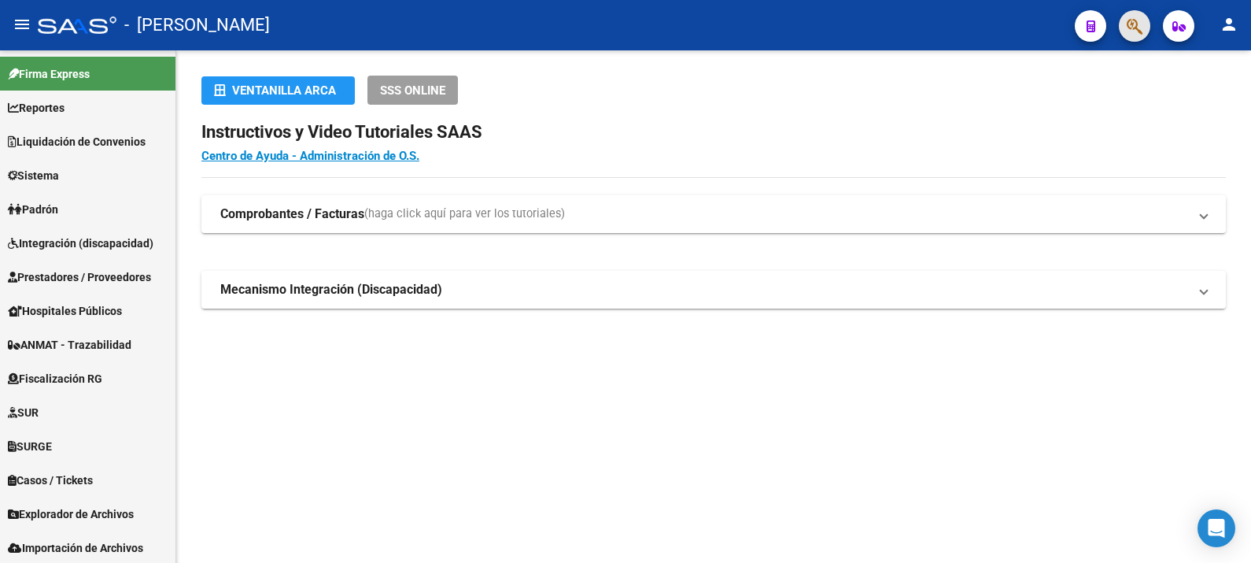
click at [1148, 24] on button "button" at bounding box center [1134, 25] width 31 height 31
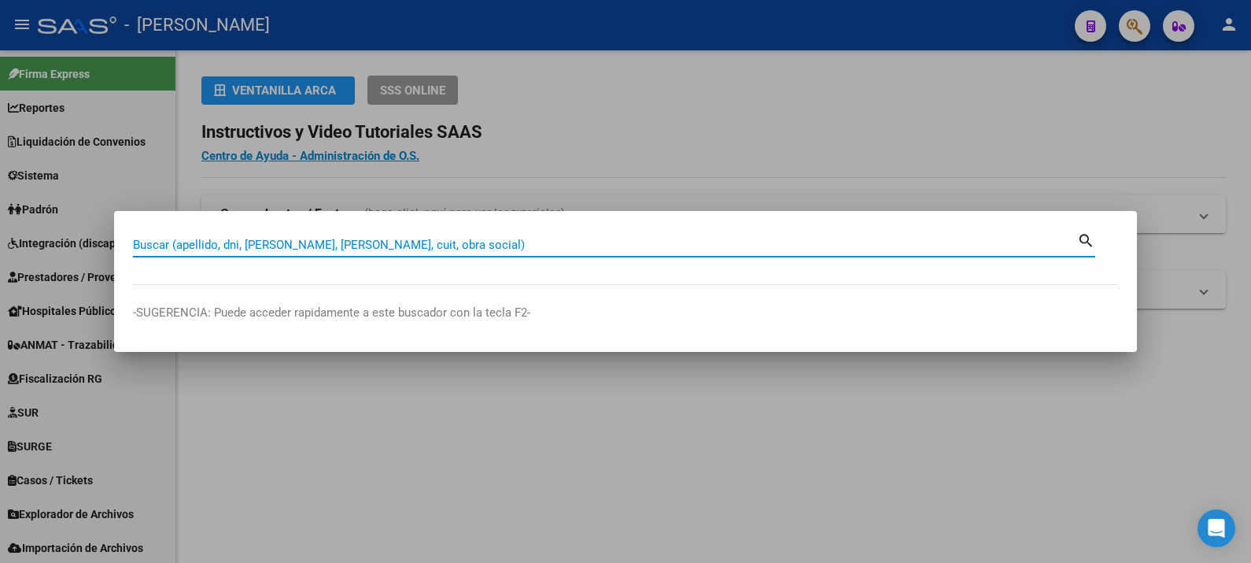
paste input "21.726.031"
click at [177, 247] on input "21.726.031" at bounding box center [605, 245] width 944 height 14
click at [177, 244] on input "21.726.031" at bounding box center [605, 245] width 944 height 14
click at [173, 252] on input "21.726.031" at bounding box center [605, 245] width 944 height 14
click at [150, 248] on input "21.726031" at bounding box center [605, 245] width 944 height 14
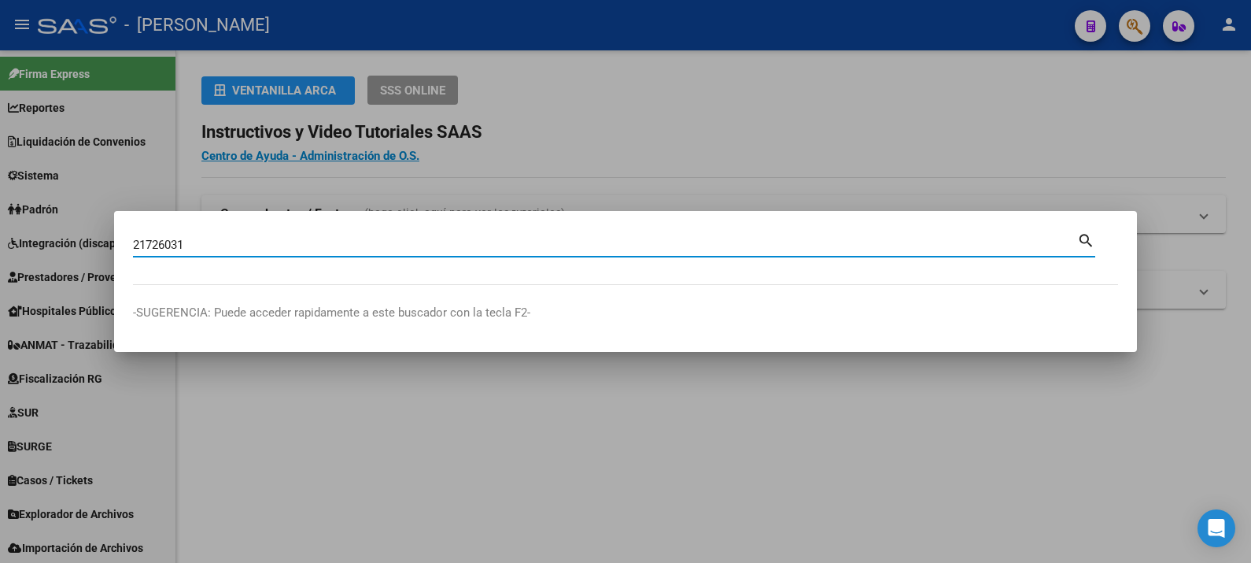
type input "21726031"
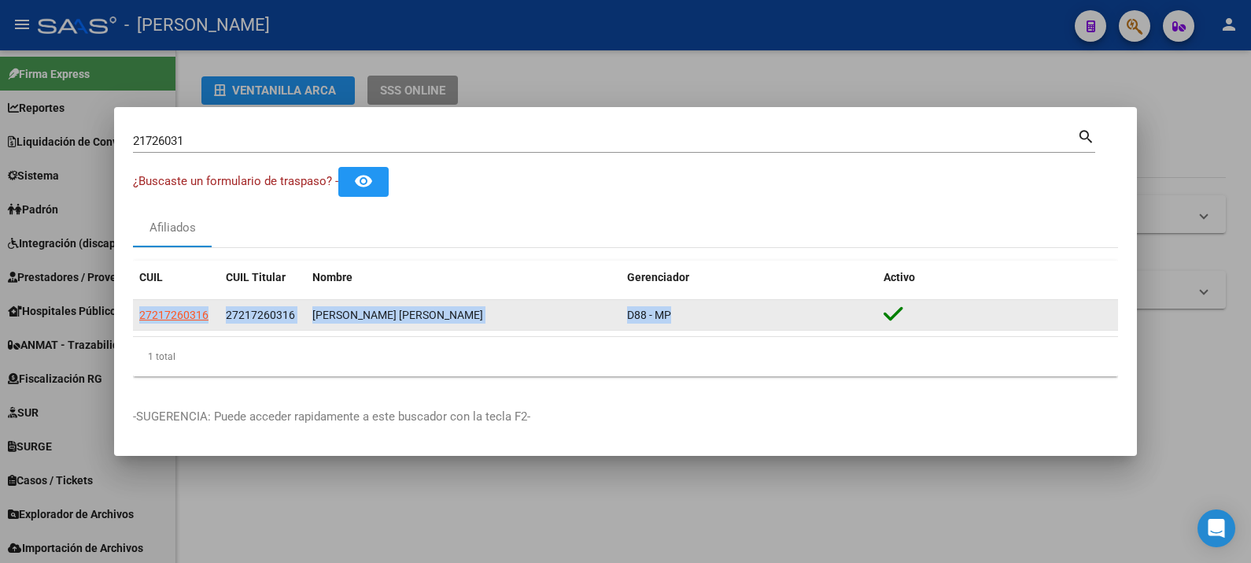
drag, startPoint x: 784, startPoint y: 302, endPoint x: 135, endPoint y: 326, distance: 650.3
click at [135, 326] on div "27217260316 27217260316 [PERSON_NAME] [PERSON_NAME] D88 - MP" at bounding box center [625, 315] width 985 height 31
copy div "27217260316 27217260316 [PERSON_NAME] [PERSON_NAME] D88 - MP"
